Goal: Information Seeking & Learning: Learn about a topic

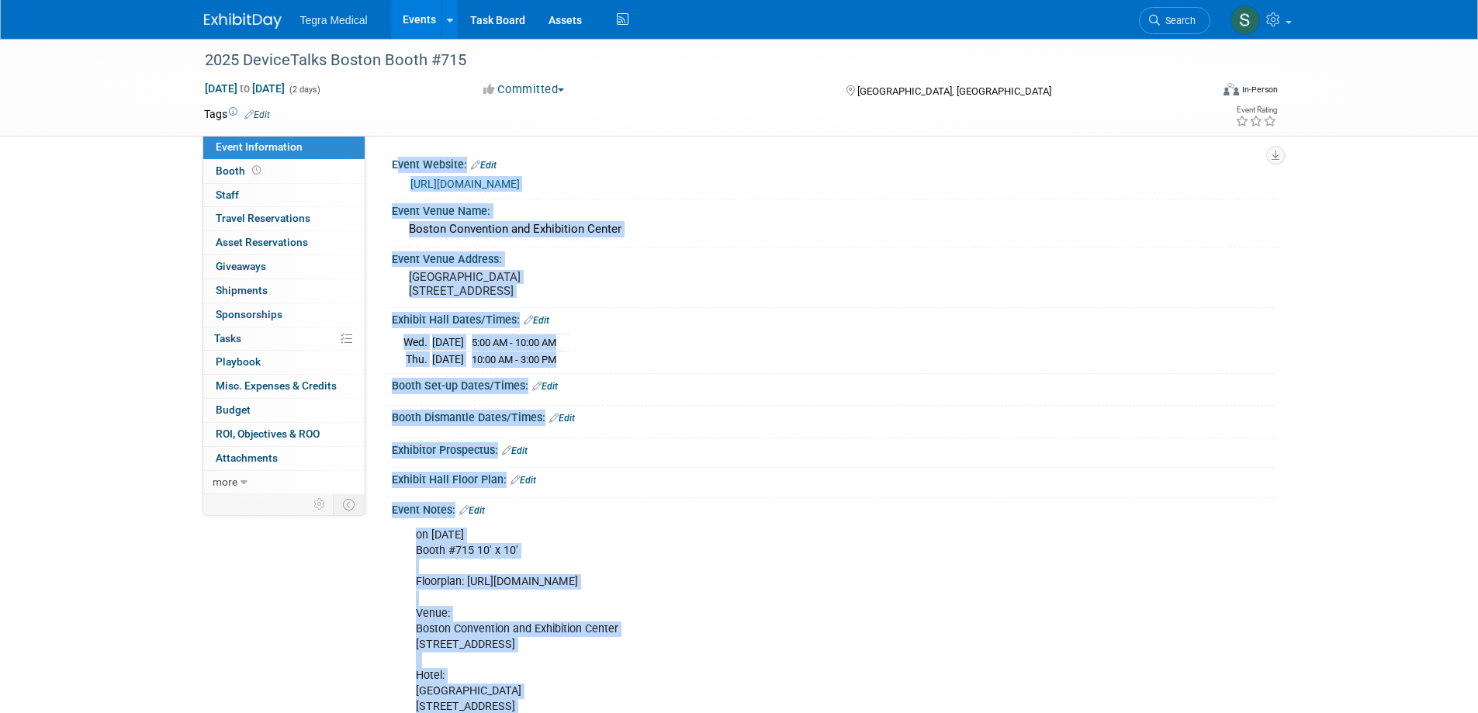
click at [417, 19] on link "Events" at bounding box center [419, 19] width 57 height 39
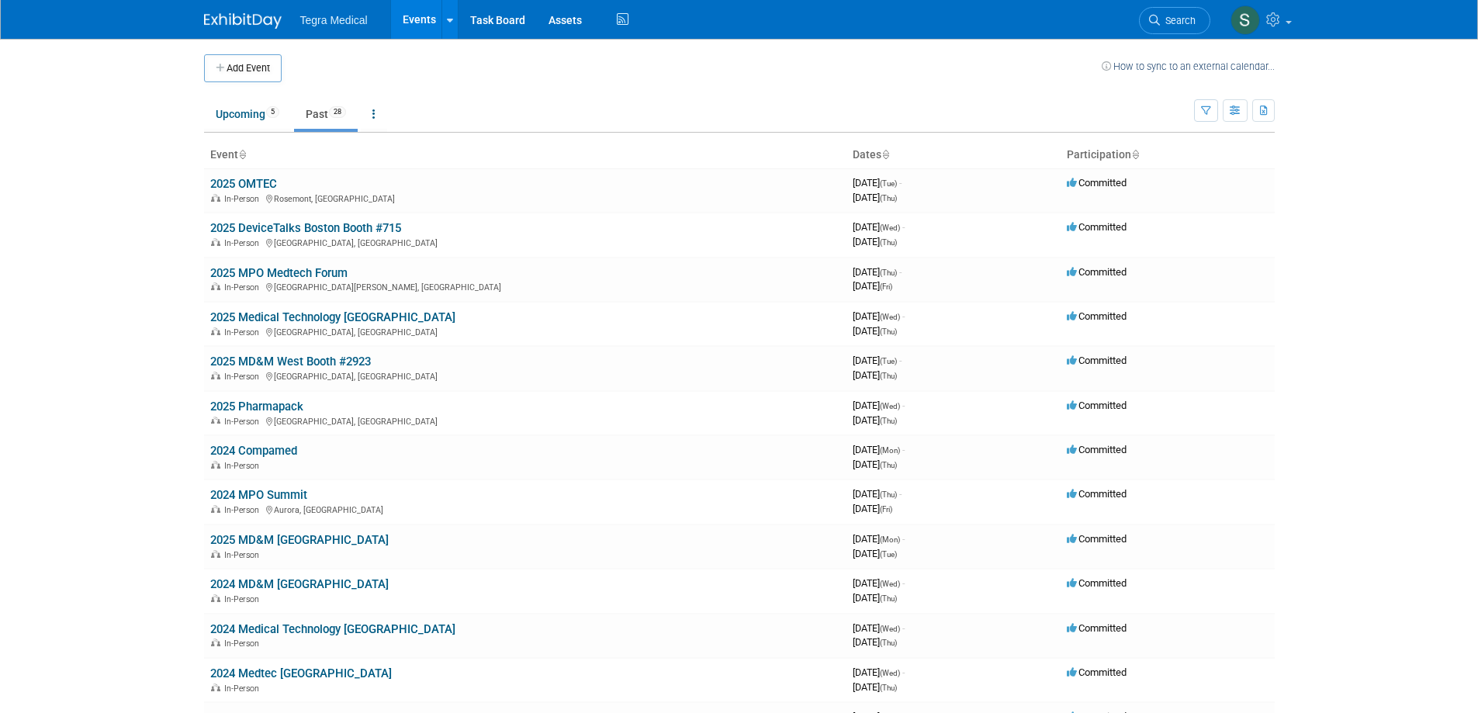
click at [310, 116] on link "Past 28" at bounding box center [326, 113] width 64 height 29
click at [276, 273] on link "2025 MPO Medtech Forum" at bounding box center [278, 273] width 137 height 14
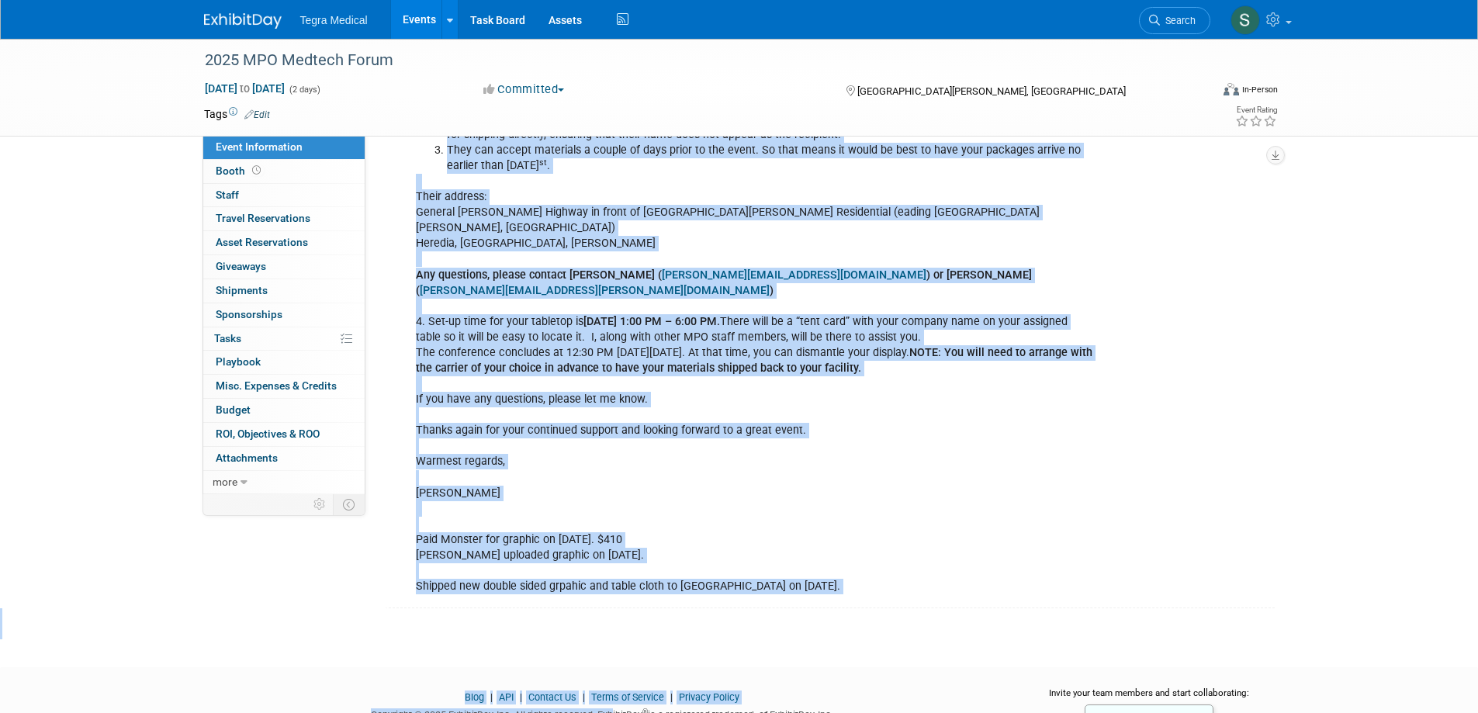
scroll to position [2548, 0]
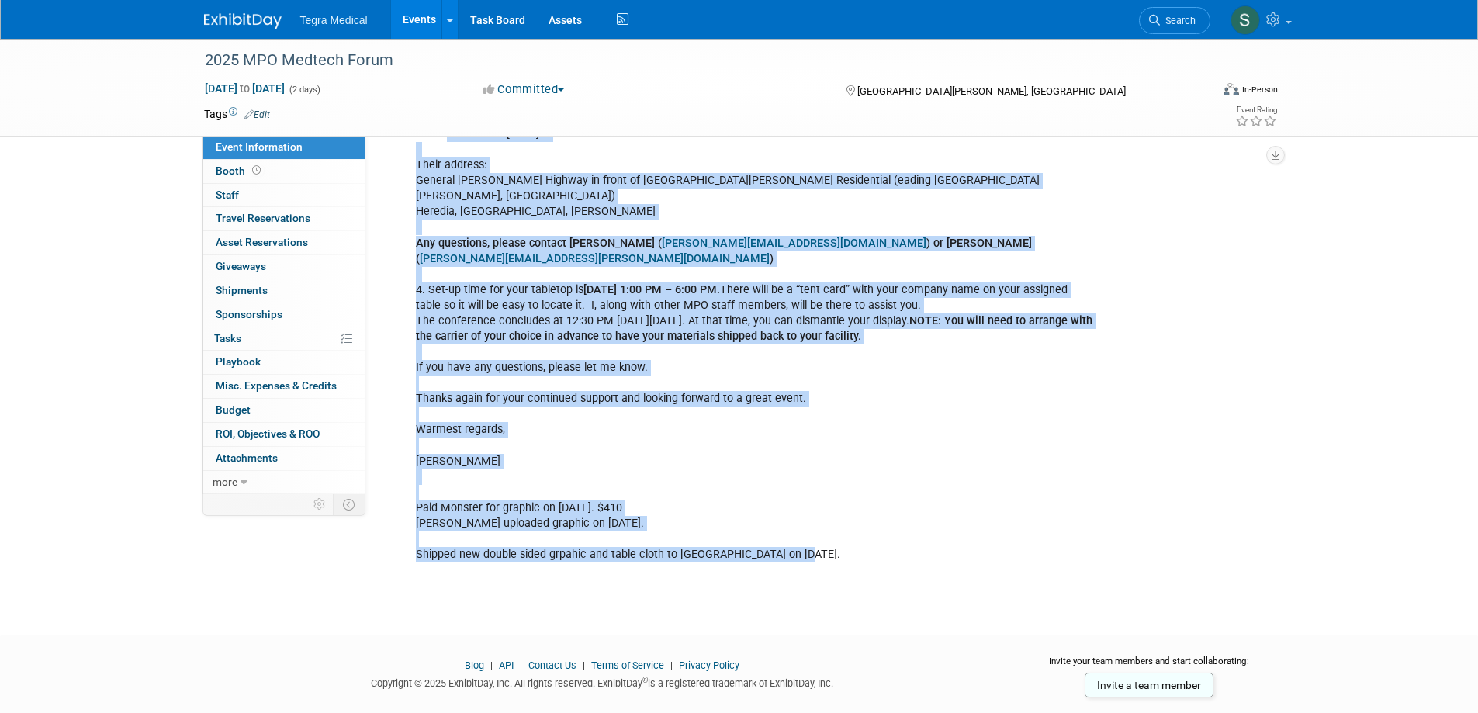
drag, startPoint x: 382, startPoint y: 153, endPoint x: 802, endPoint y: 528, distance: 563.9
copy div "Event Website: Edit https://mpomedtechforum.com/ Event Venue Name: Costa Rica C…"
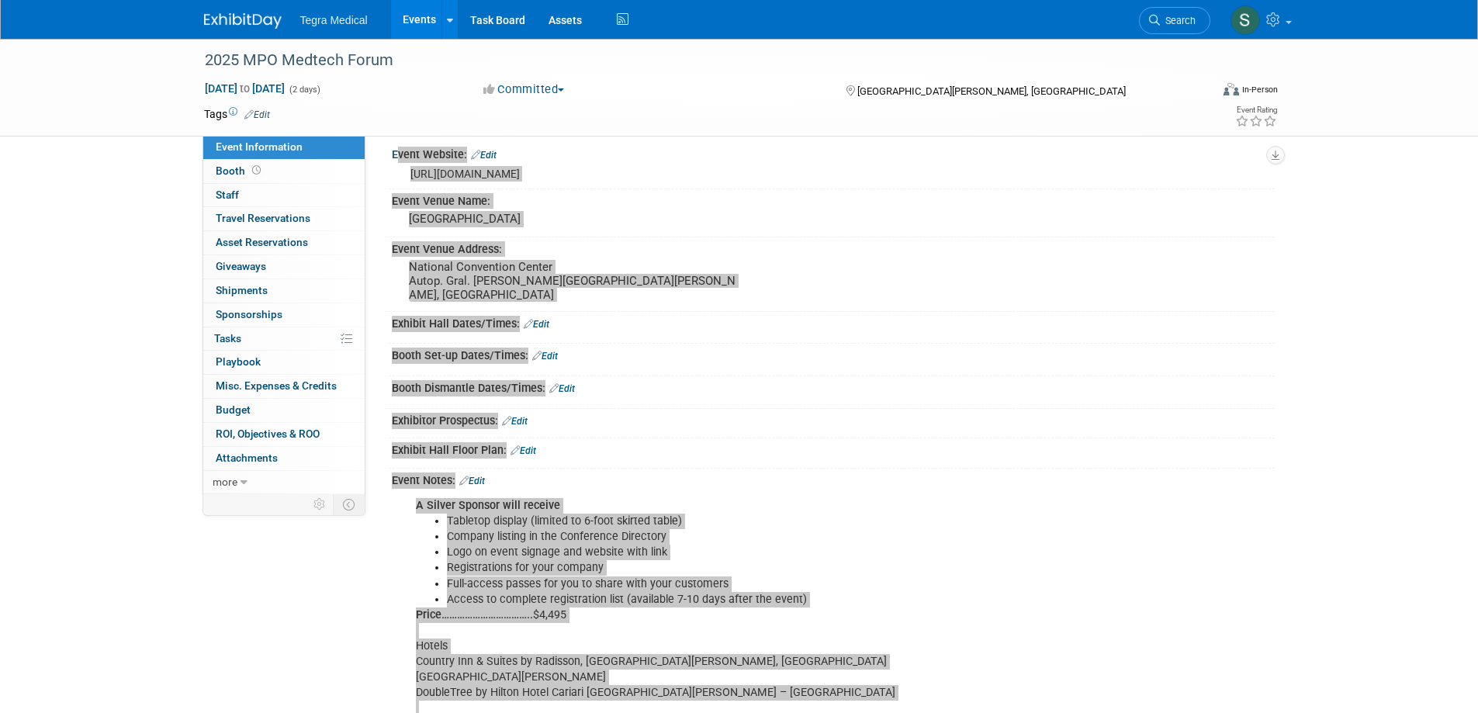
scroll to position [0, 0]
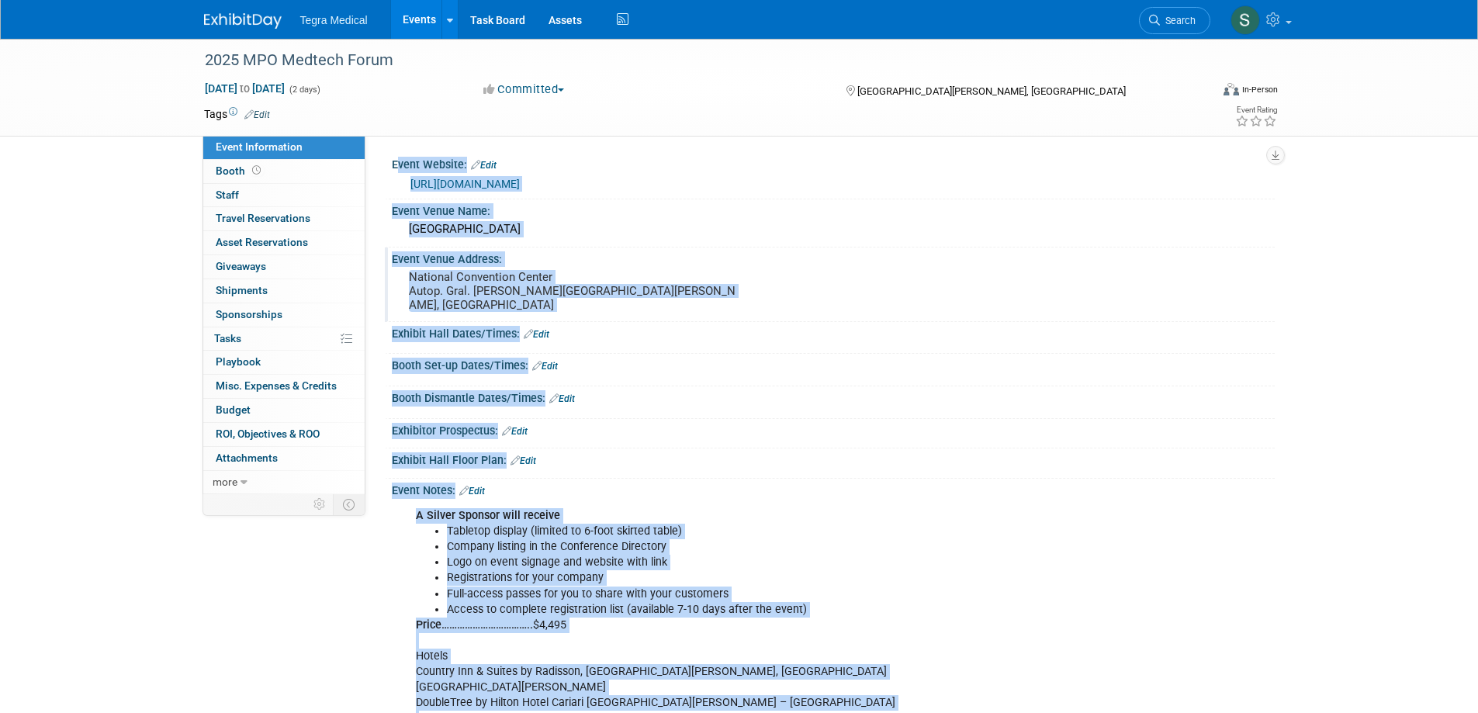
click at [601, 286] on pre "National Convention Center Autop. Gral. Cañas San José, Costa Rica" at bounding box center [576, 291] width 334 height 42
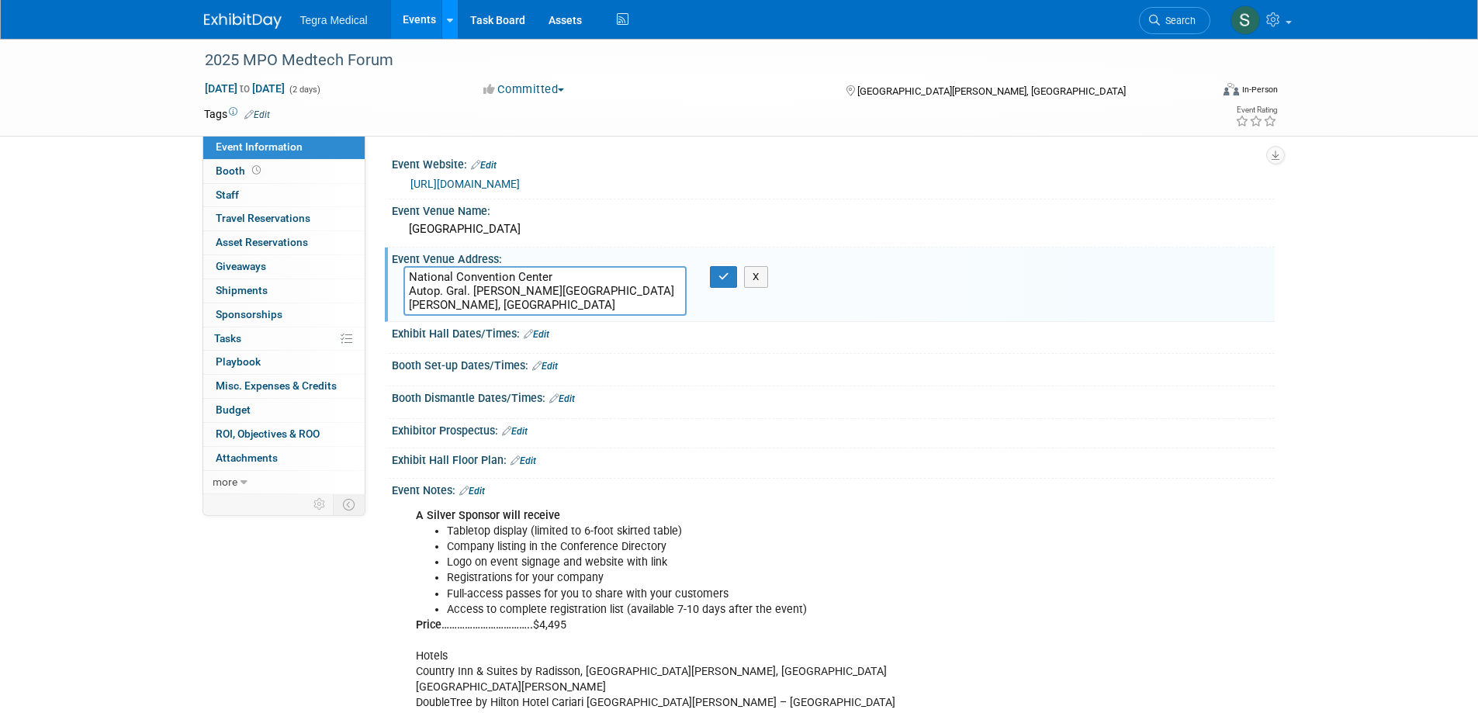
click at [449, 23] on icon at bounding box center [450, 21] width 6 height 10
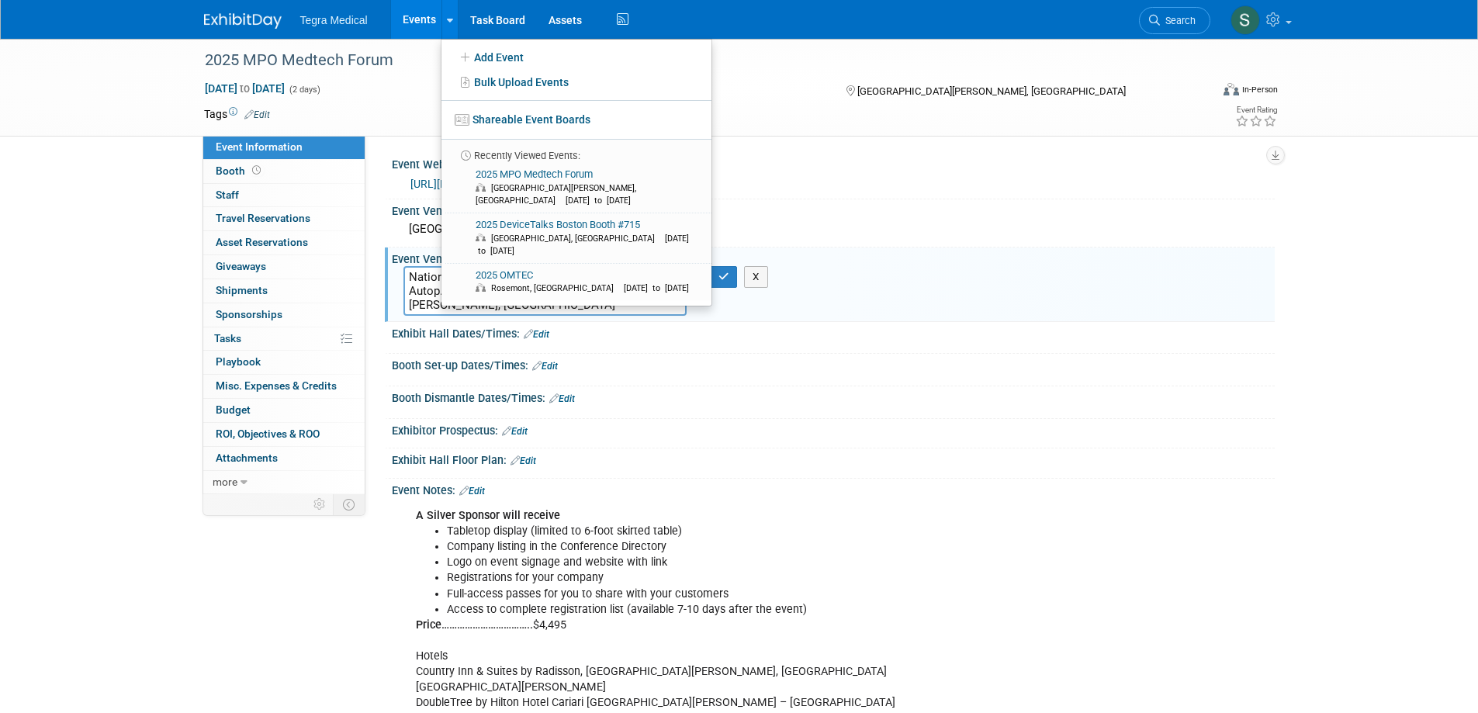
click at [428, 22] on link "Events" at bounding box center [419, 19] width 57 height 39
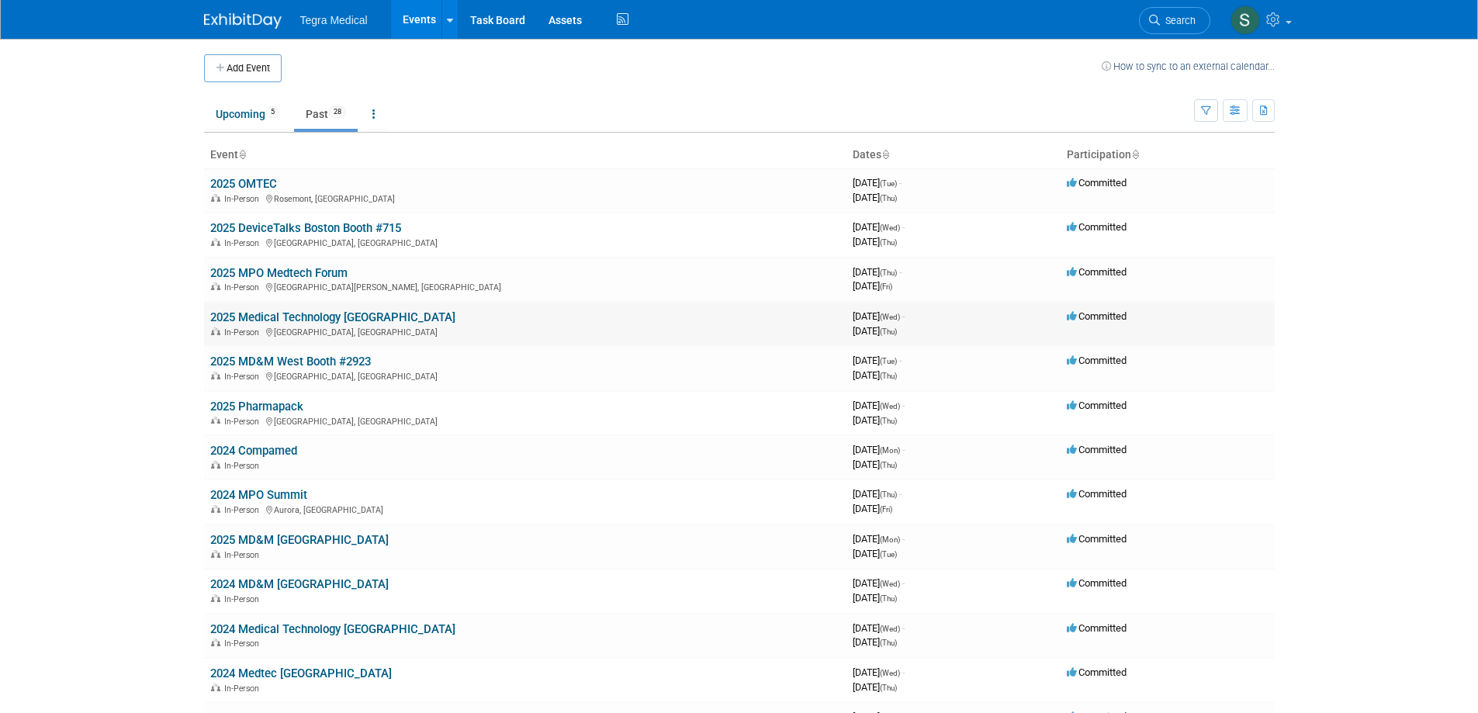
click at [321, 316] on link "2025 Medical Technology [GEOGRAPHIC_DATA]" at bounding box center [332, 317] width 245 height 14
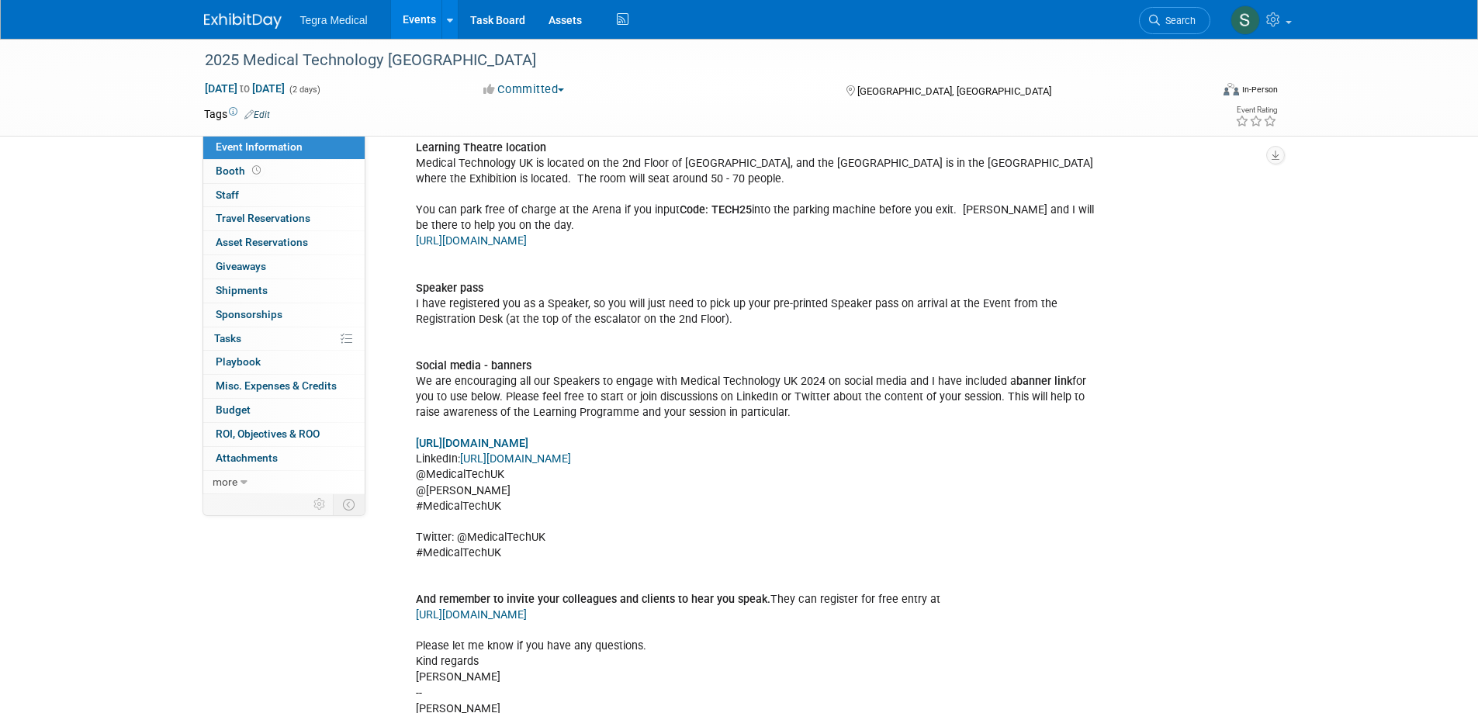
scroll to position [2266, 0]
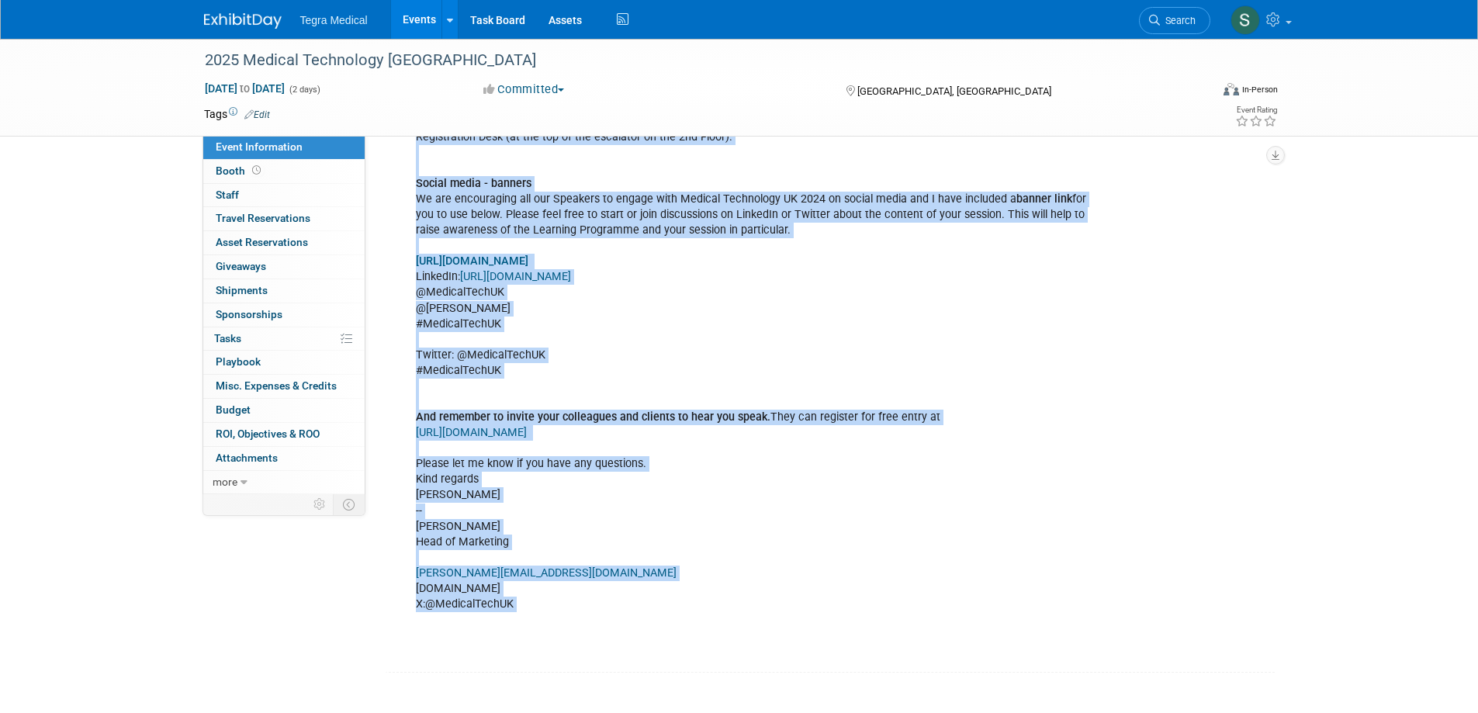
drag, startPoint x: 390, startPoint y: 155, endPoint x: 627, endPoint y: 601, distance: 504.8
copy div "Event Website: Edit Event Venue Name: Coventry Building Society Arena Event Ven…"
click at [451, 23] on icon at bounding box center [450, 21] width 6 height 10
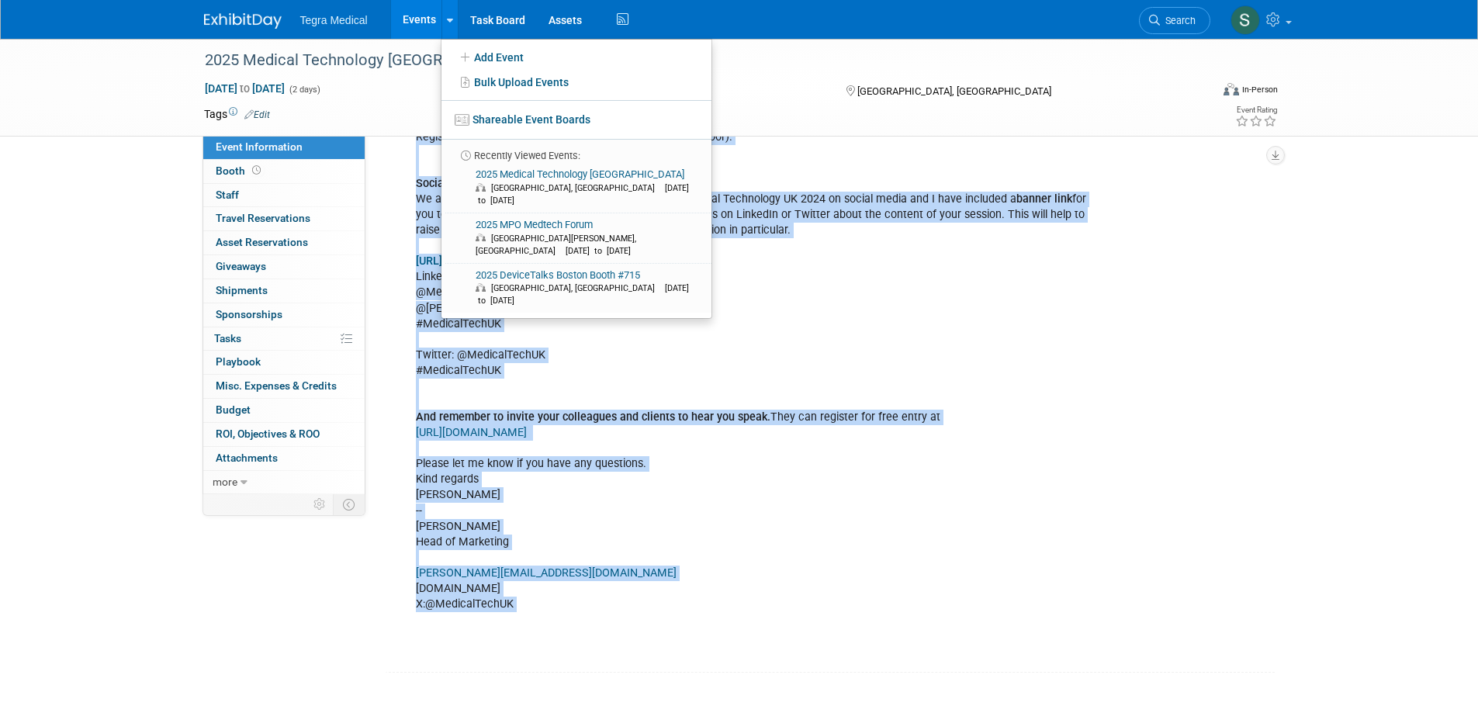
click at [429, 21] on link "Events" at bounding box center [419, 19] width 57 height 39
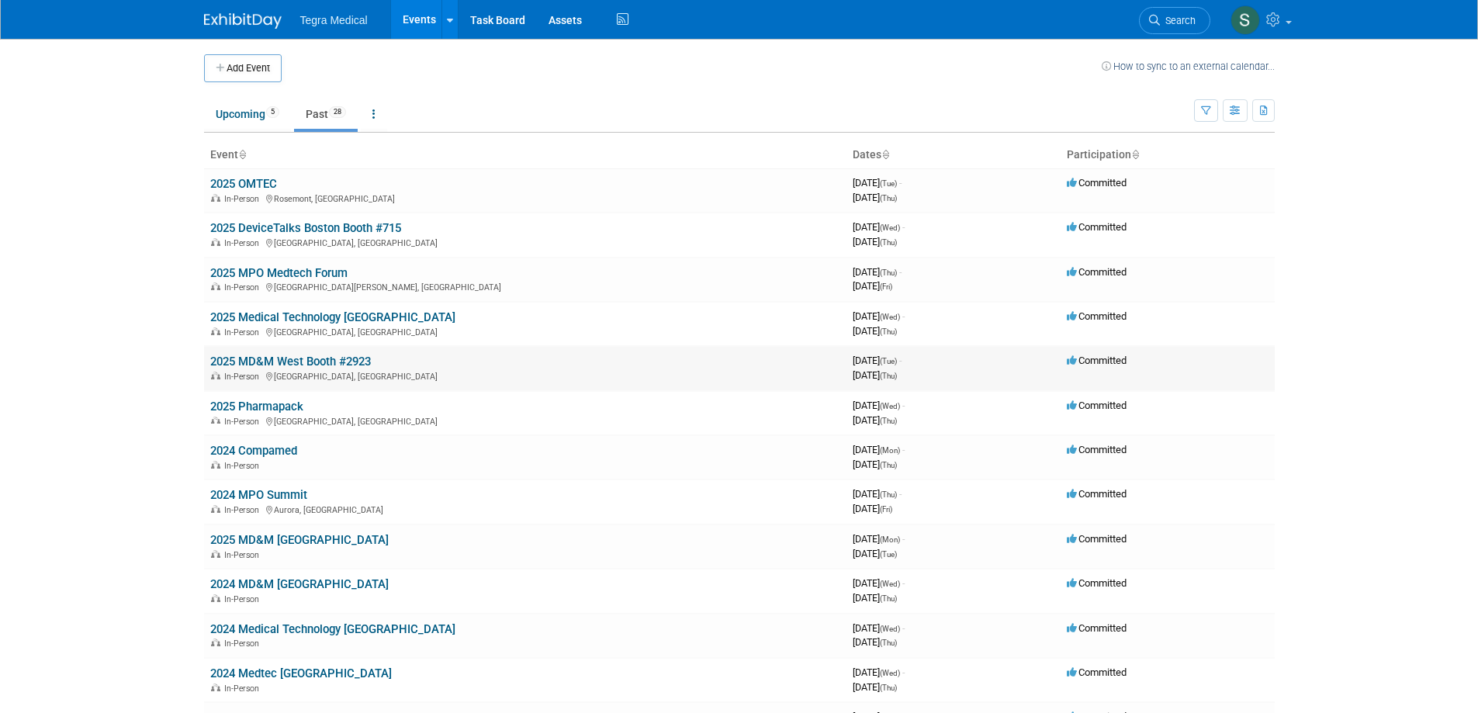
click at [267, 365] on link "2025 MD&M West Booth #2923" at bounding box center [290, 362] width 161 height 14
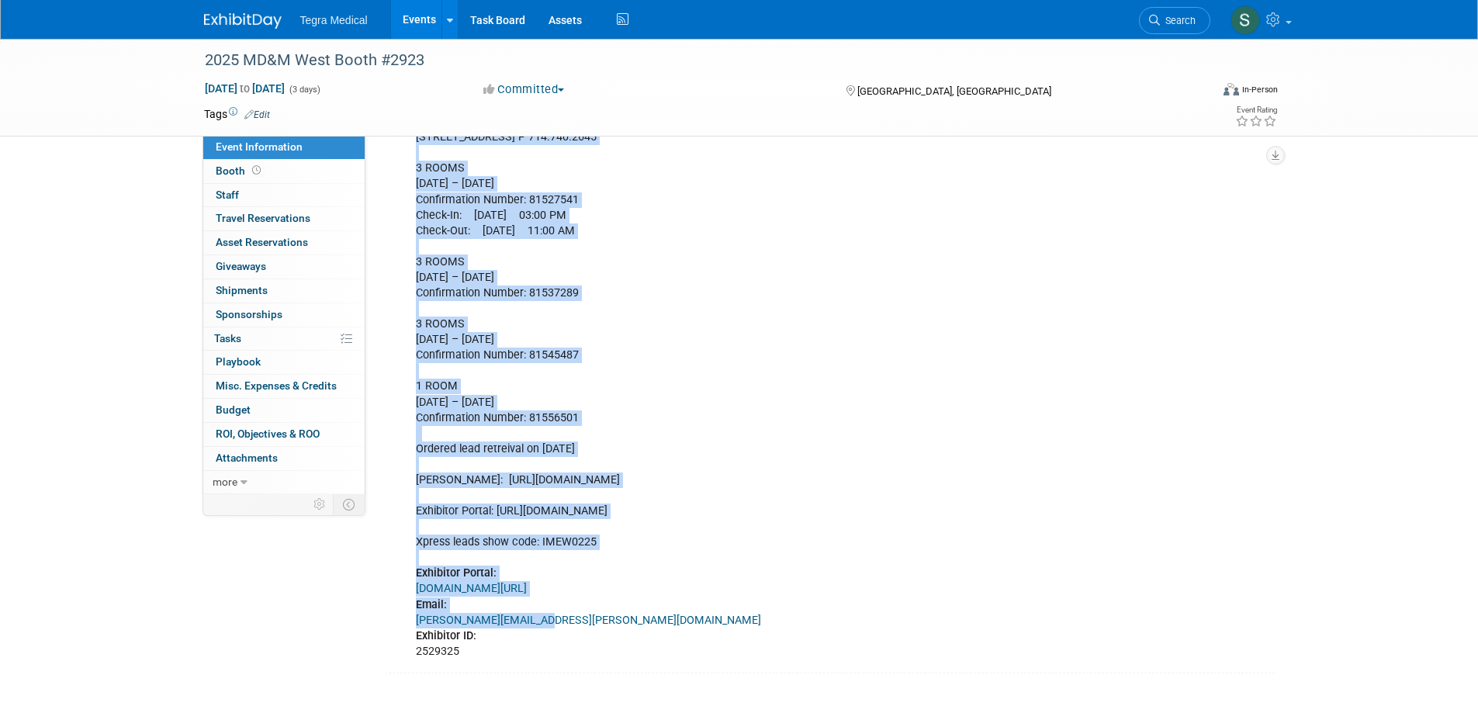
scroll to position [757, 0]
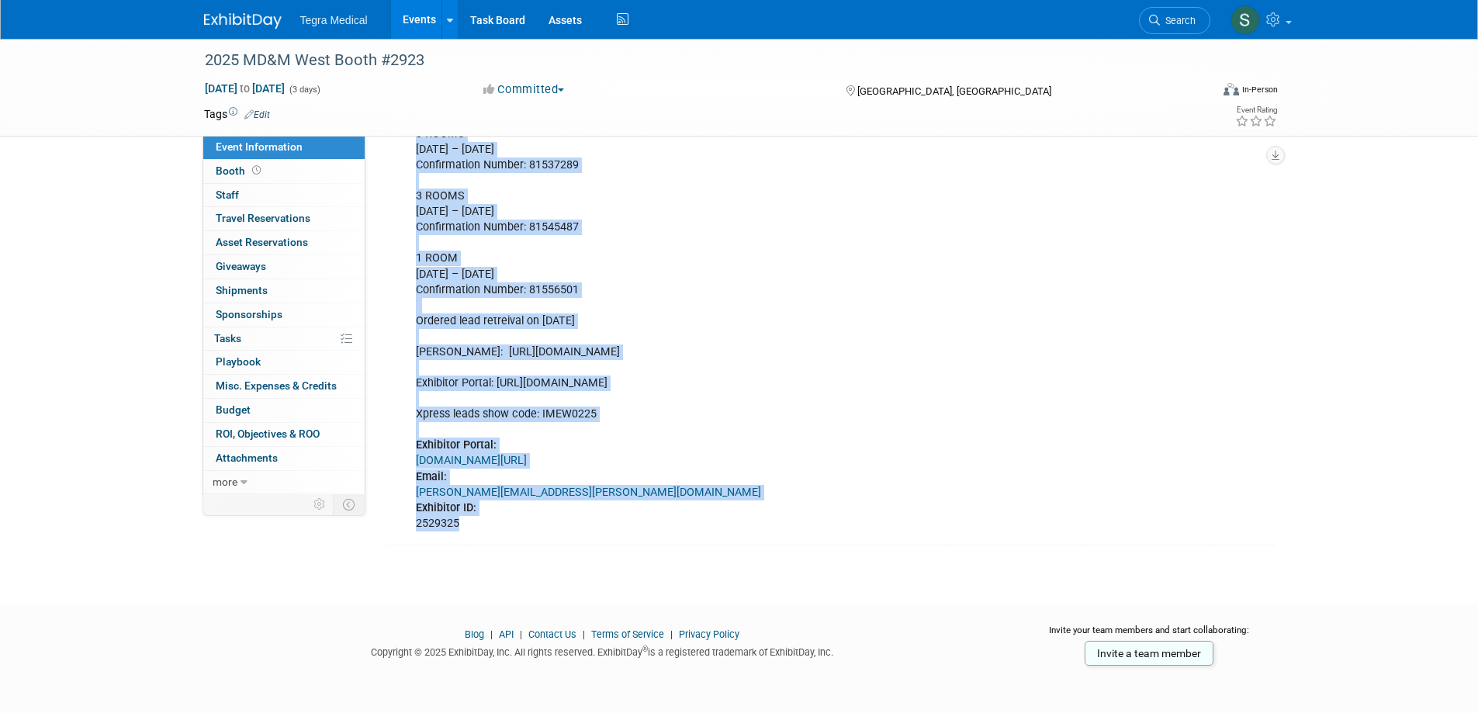
drag, startPoint x: 391, startPoint y: 159, endPoint x: 541, endPoint y: 537, distance: 406.5
copy div "Event Website: Edit https://www.mdmwest.com/ Event Venue Name: Anaheim Conventi…"
click at [428, 21] on link "Events" at bounding box center [419, 19] width 57 height 39
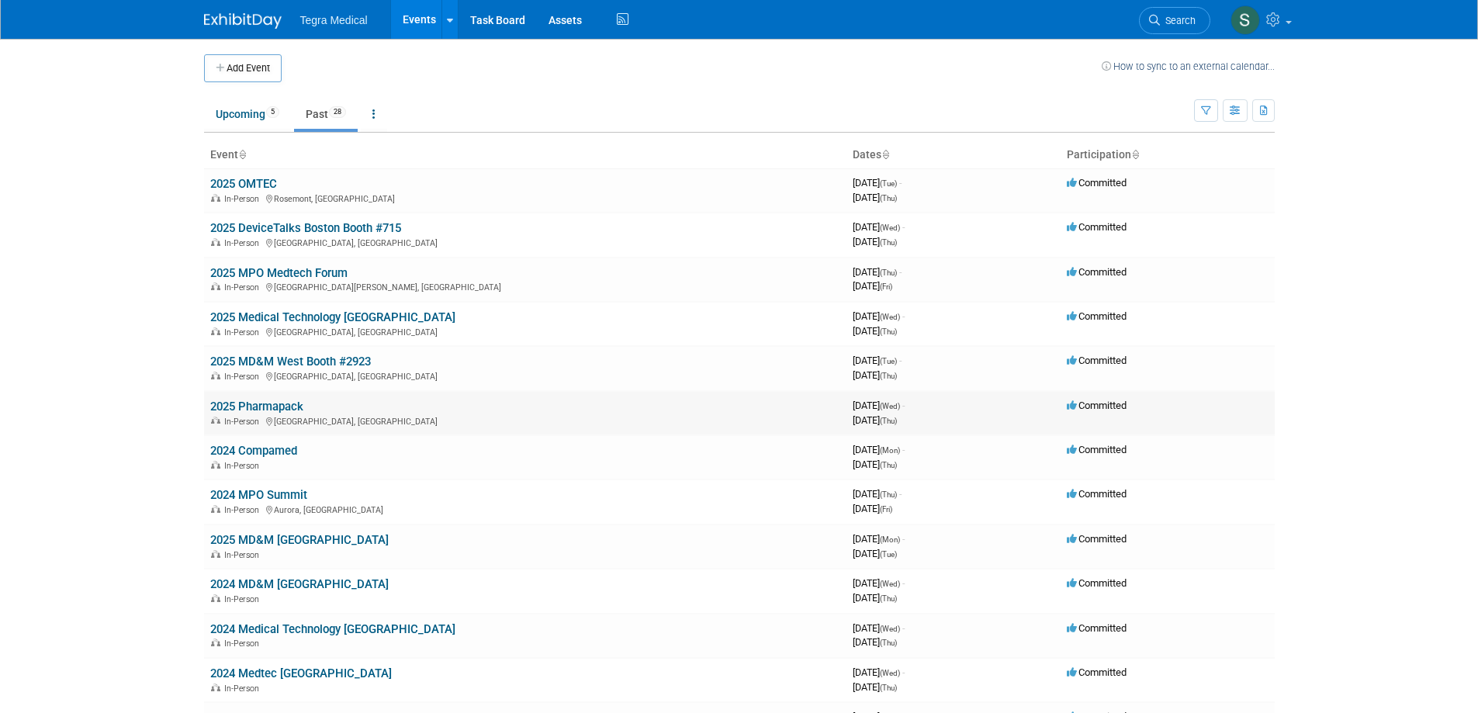
click at [254, 407] on link "2025 Pharmapack" at bounding box center [256, 407] width 93 height 14
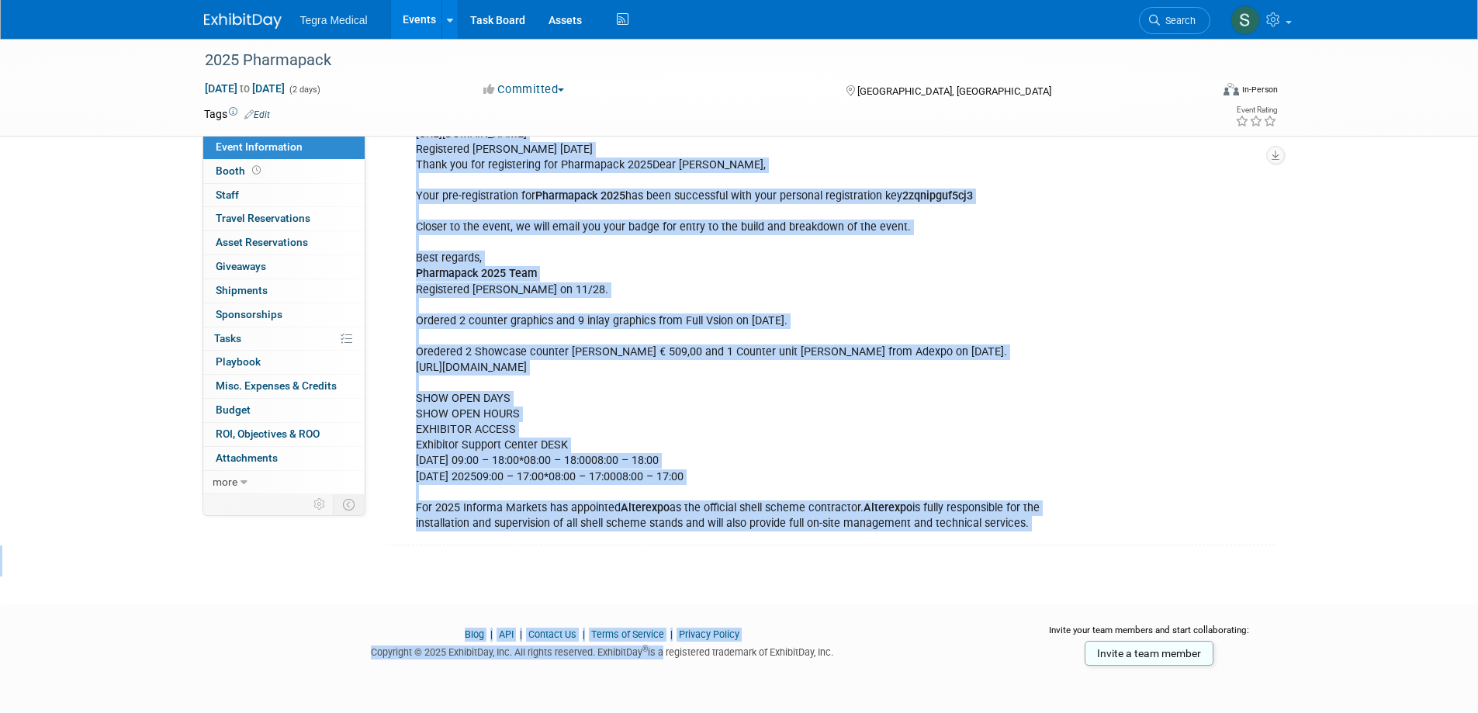
scroll to position [1174, 0]
drag, startPoint x: 391, startPoint y: 157, endPoint x: 1044, endPoint y: 517, distance: 745.4
copy div "Event Website: Edit Event Venue Name: Paris Expo - Porte de Versailles Event Ve…"
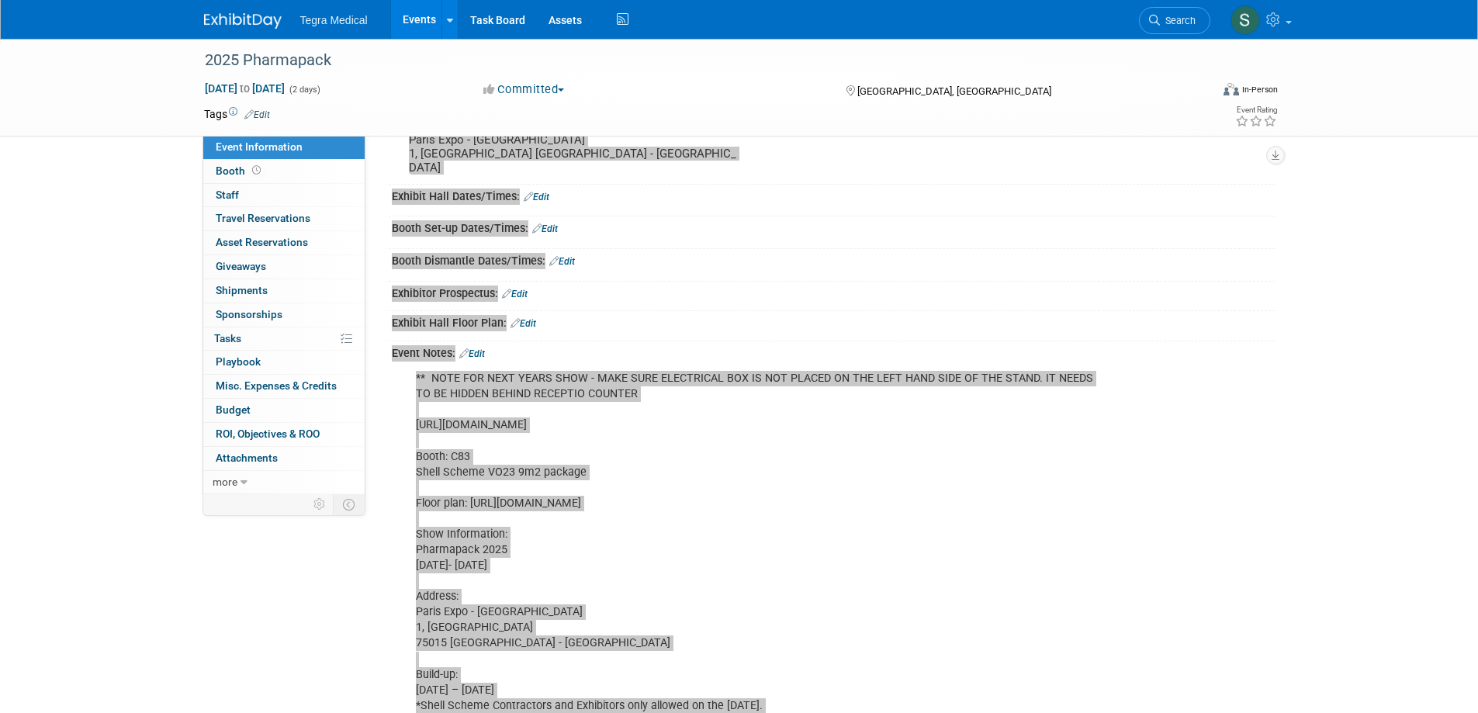
scroll to position [155, 0]
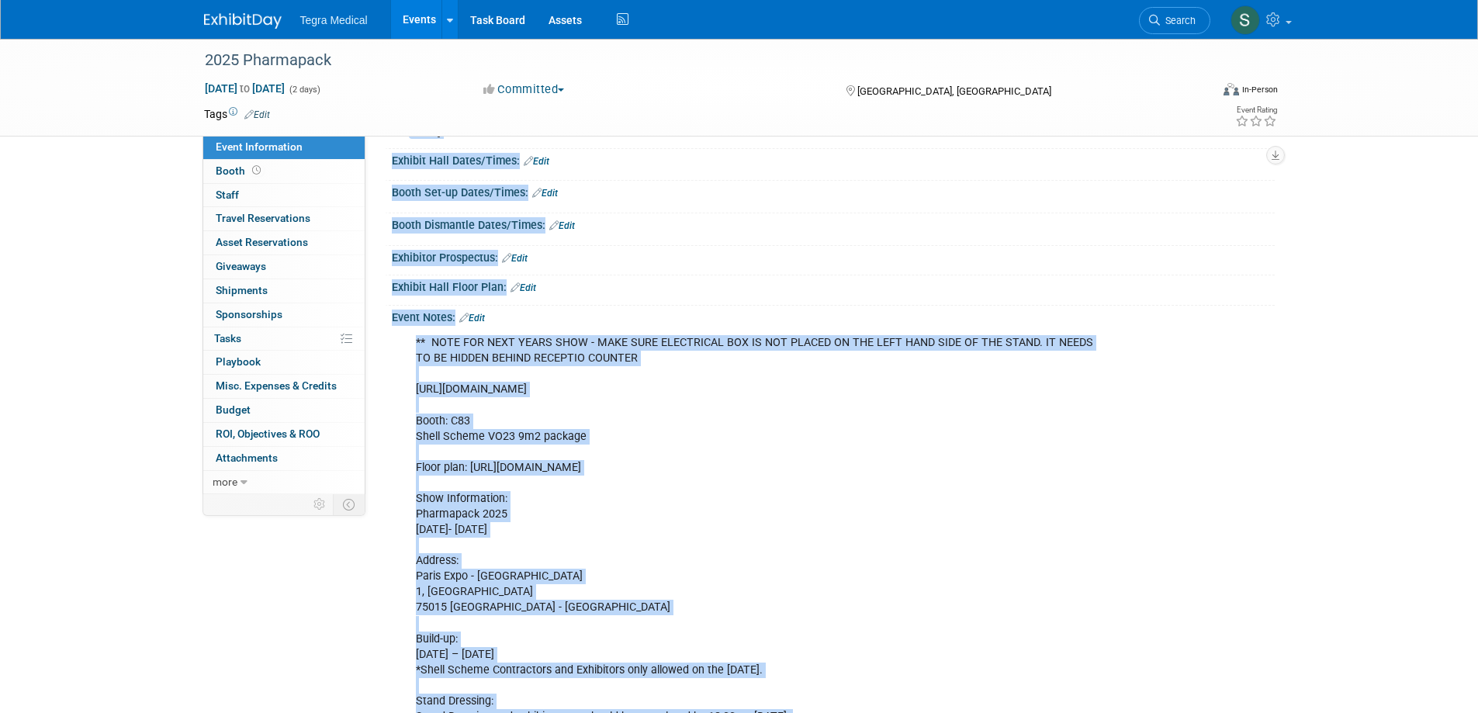
click at [427, 23] on link "Events" at bounding box center [419, 19] width 57 height 39
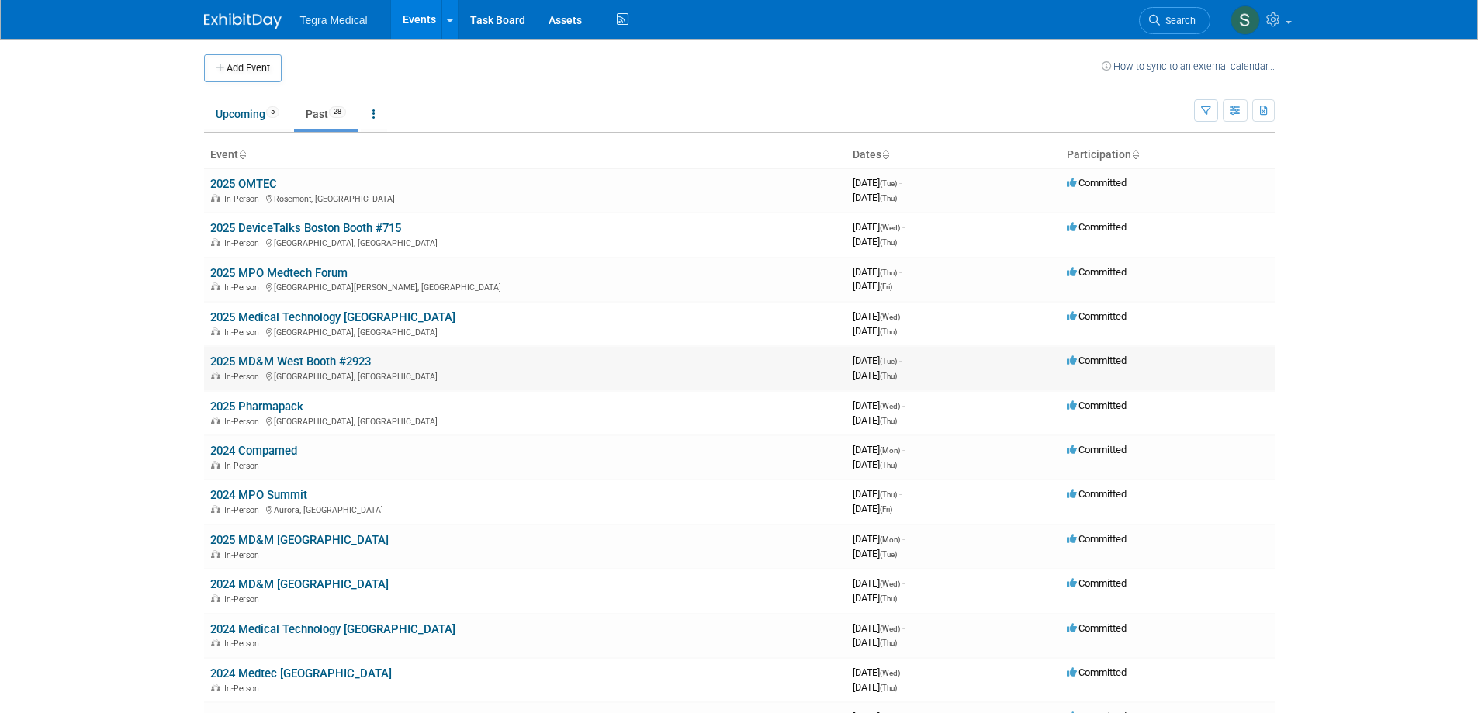
click at [315, 361] on link "2025 MD&M West Booth #2923" at bounding box center [290, 362] width 161 height 14
